Goal: Information Seeking & Learning: Learn about a topic

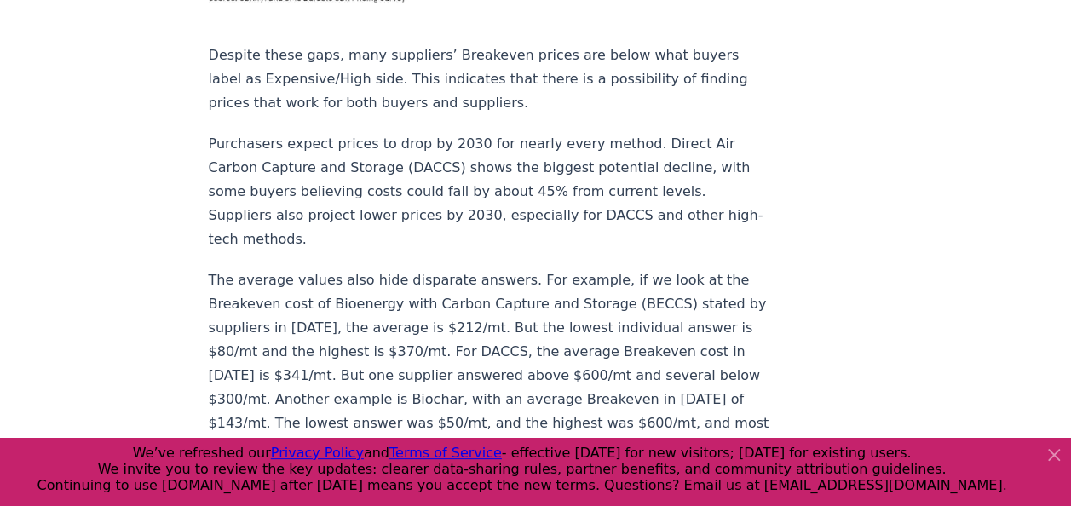
scroll to position [1704, 0]
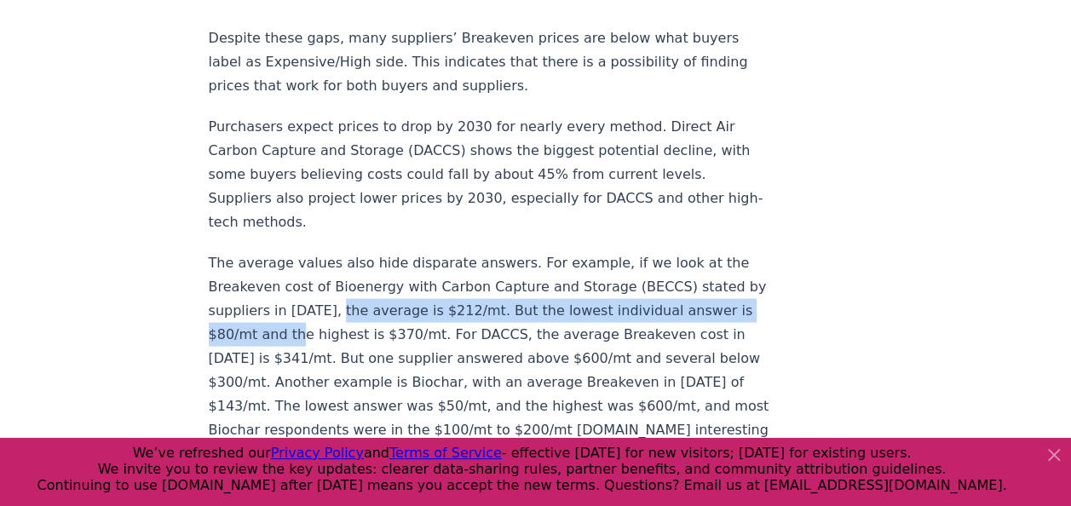
drag, startPoint x: 348, startPoint y: 209, endPoint x: 325, endPoint y: 242, distance: 40.4
click at [325, 251] on p "The average values also hide disparate answers. For example, if we look at the …" at bounding box center [491, 442] width 564 height 382
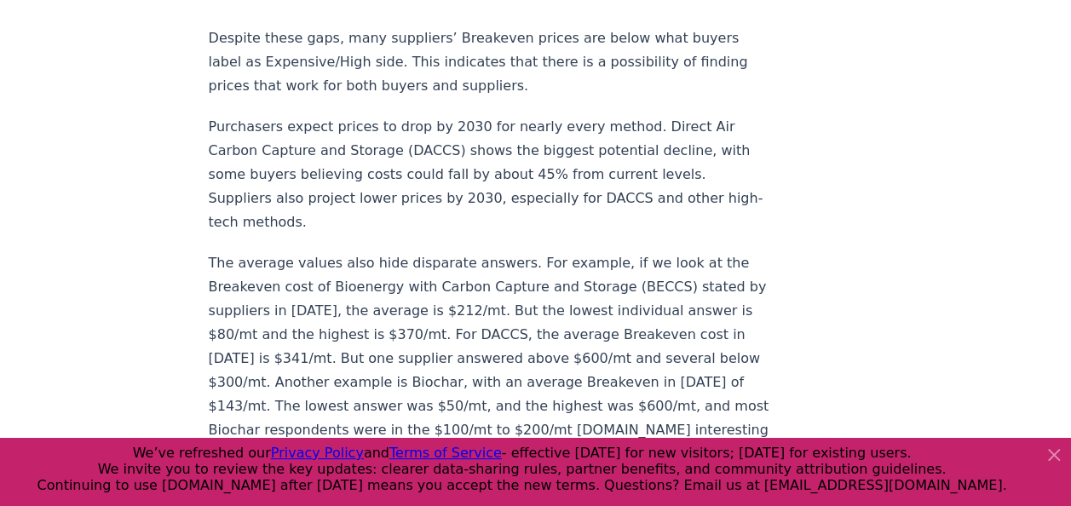
drag, startPoint x: 325, startPoint y: 242, endPoint x: 392, endPoint y: 242, distance: 67.3
click at [392, 251] on p "The average values also hide disparate answers. For example, if we look at the …" at bounding box center [491, 442] width 564 height 382
drag, startPoint x: 402, startPoint y: 240, endPoint x: 569, endPoint y: 237, distance: 167.0
click at [569, 251] on p "The average values also hide disparate answers. For example, if we look at the …" at bounding box center [491, 442] width 564 height 382
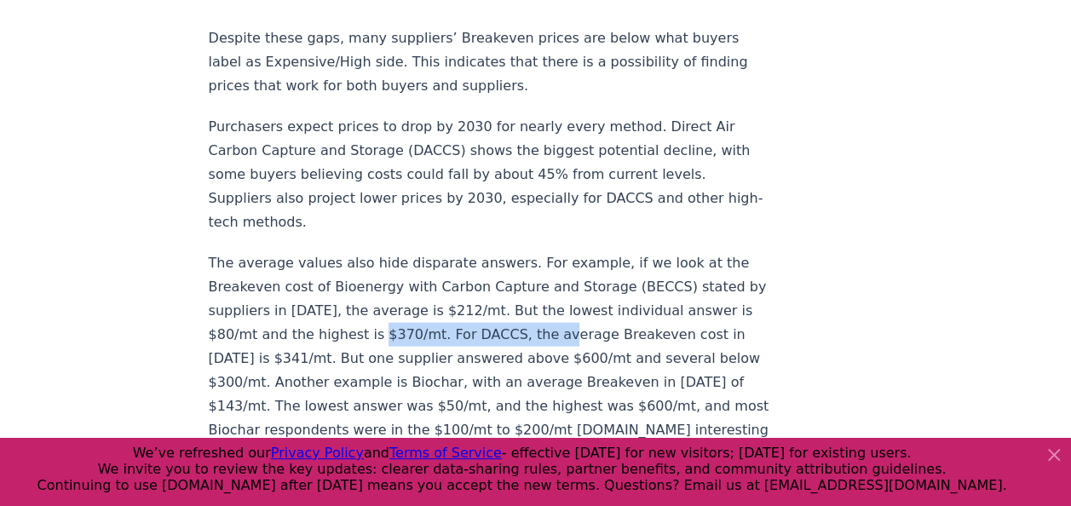
click at [568, 251] on p "The average values also hide disparate answers. For example, if we look at the …" at bounding box center [491, 442] width 564 height 382
drag, startPoint x: 568, startPoint y: 237, endPoint x: 748, endPoint y: 230, distance: 179.9
click at [748, 230] on article "[DATE] New Survey Shows Pricing Gap in Durable CDR Insights from the [DOMAIN_NA…" at bounding box center [536, 507] width 654 height 4298
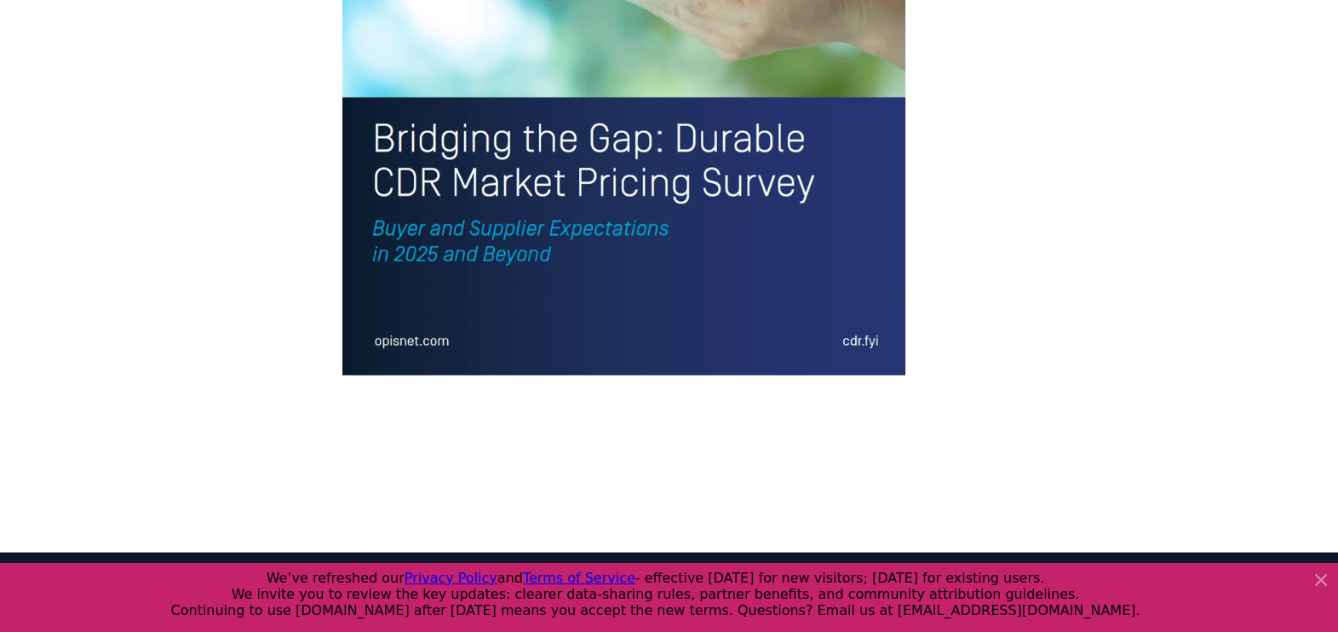
scroll to position [3966, 0]
